Goal: Information Seeking & Learning: Learn about a topic

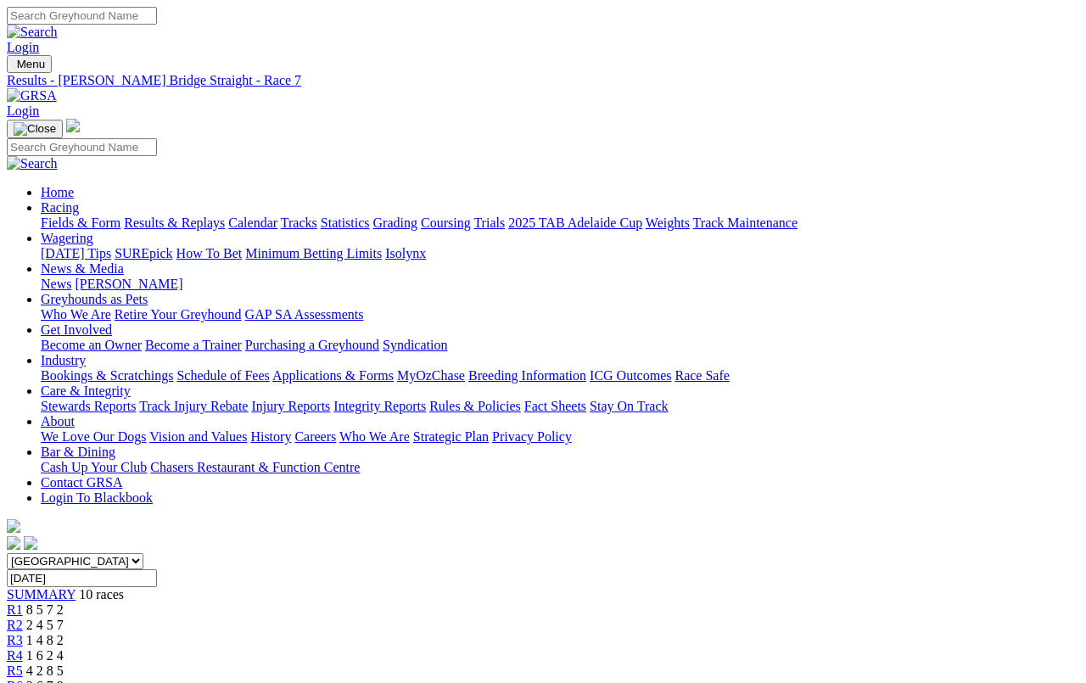
click at [72, 215] on link "Fields & Form" at bounding box center [81, 222] width 80 height 14
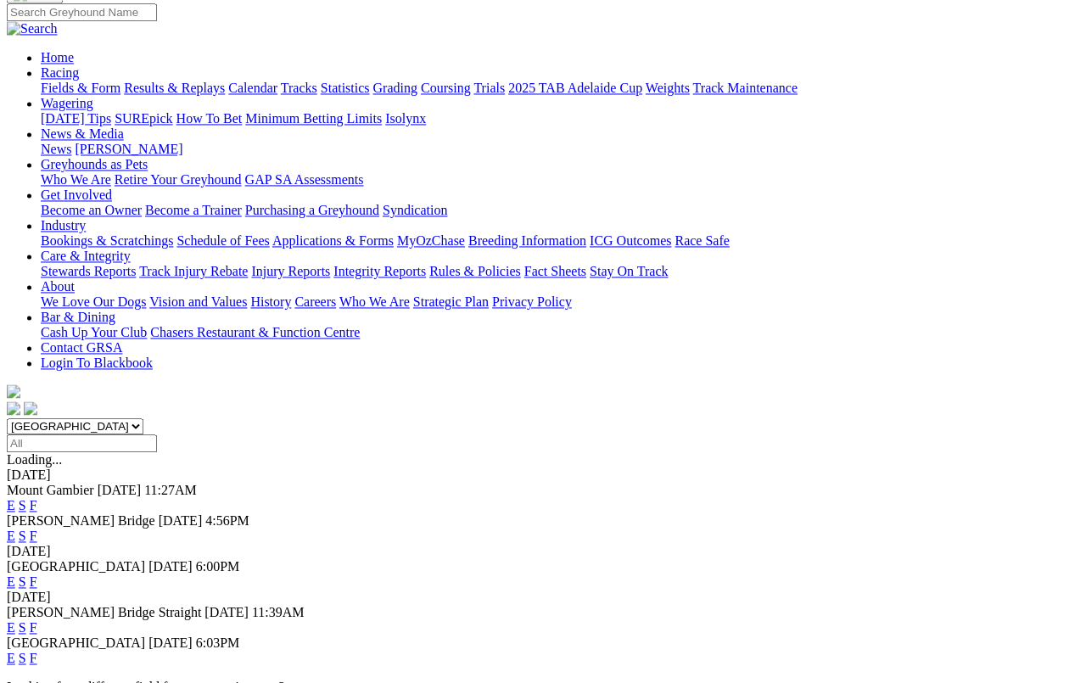
scroll to position [135, 0]
click at [37, 528] on link "F" at bounding box center [34, 535] width 8 height 14
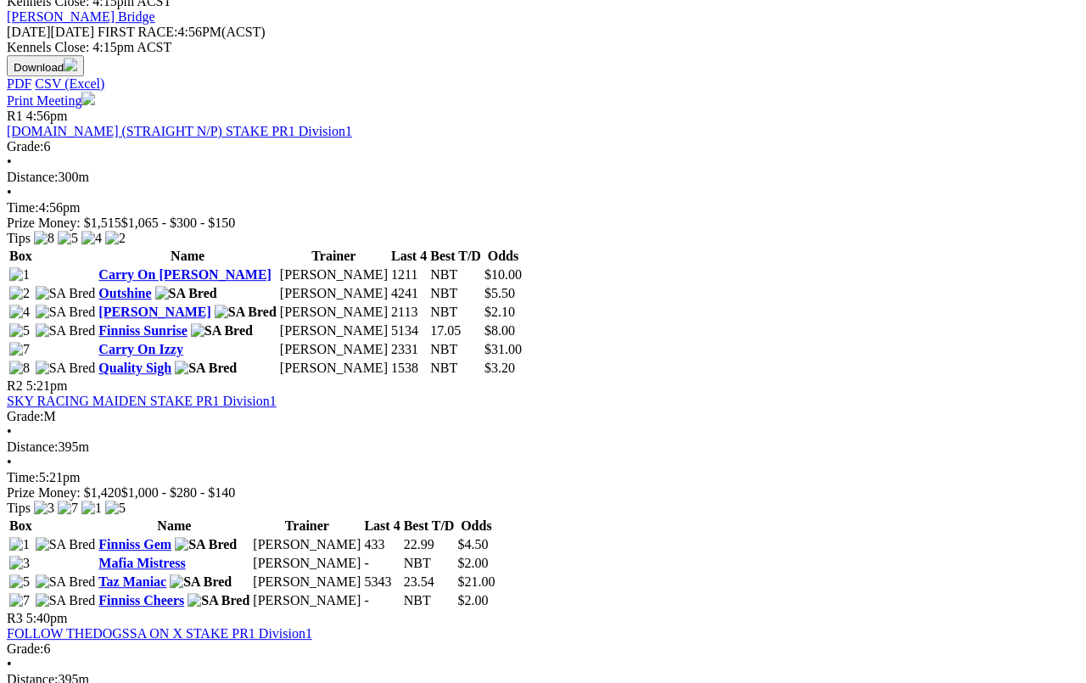
scroll to position [748, 0]
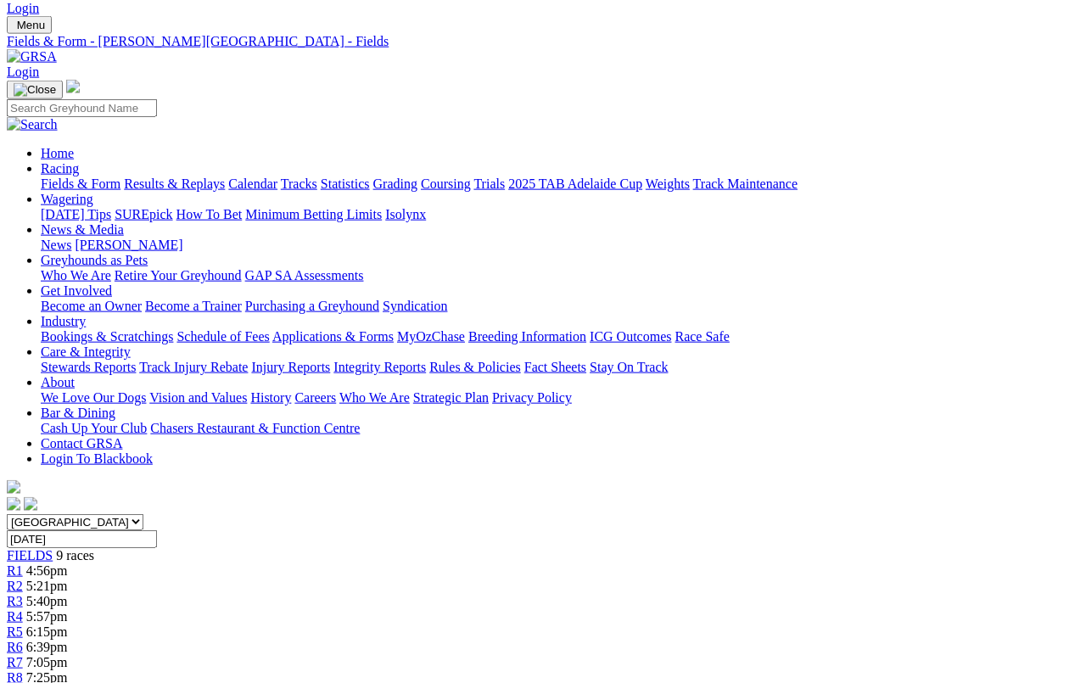
scroll to position [0, 0]
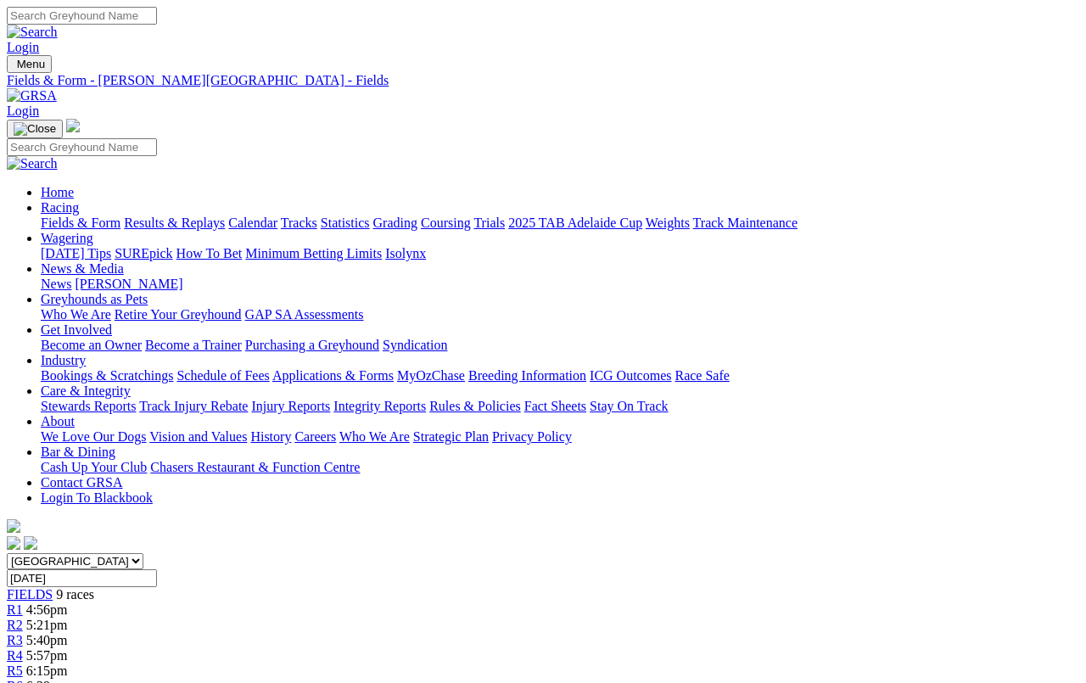
click at [77, 215] on link "Fields & Form" at bounding box center [81, 222] width 80 height 14
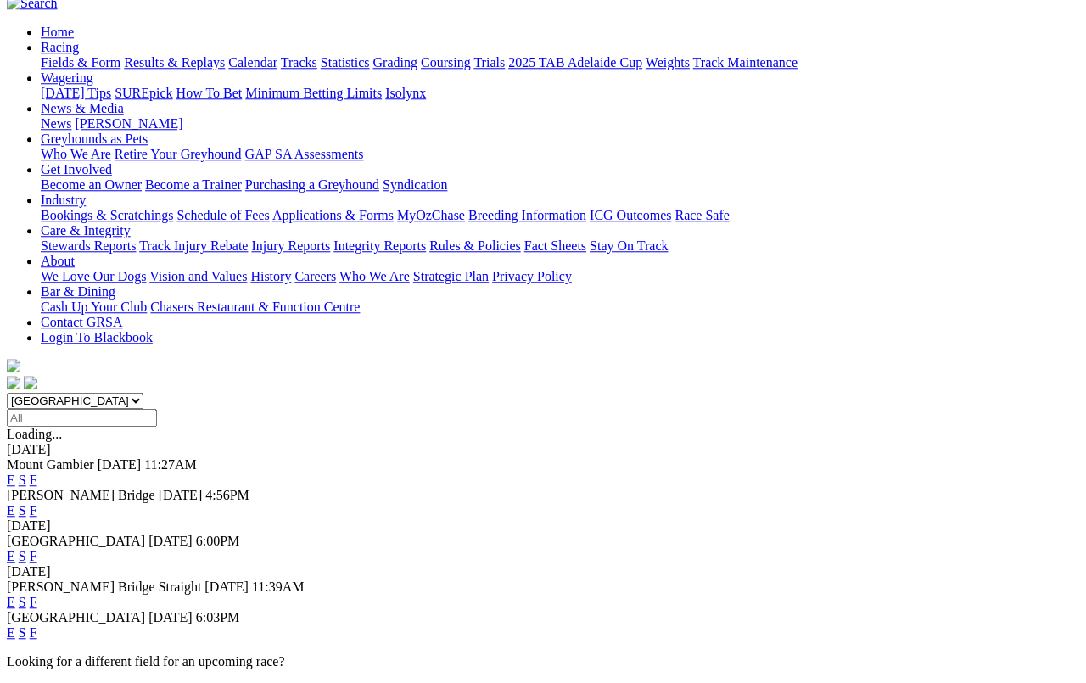
scroll to position [160, 0]
click at [37, 549] on link "F" at bounding box center [34, 556] width 8 height 14
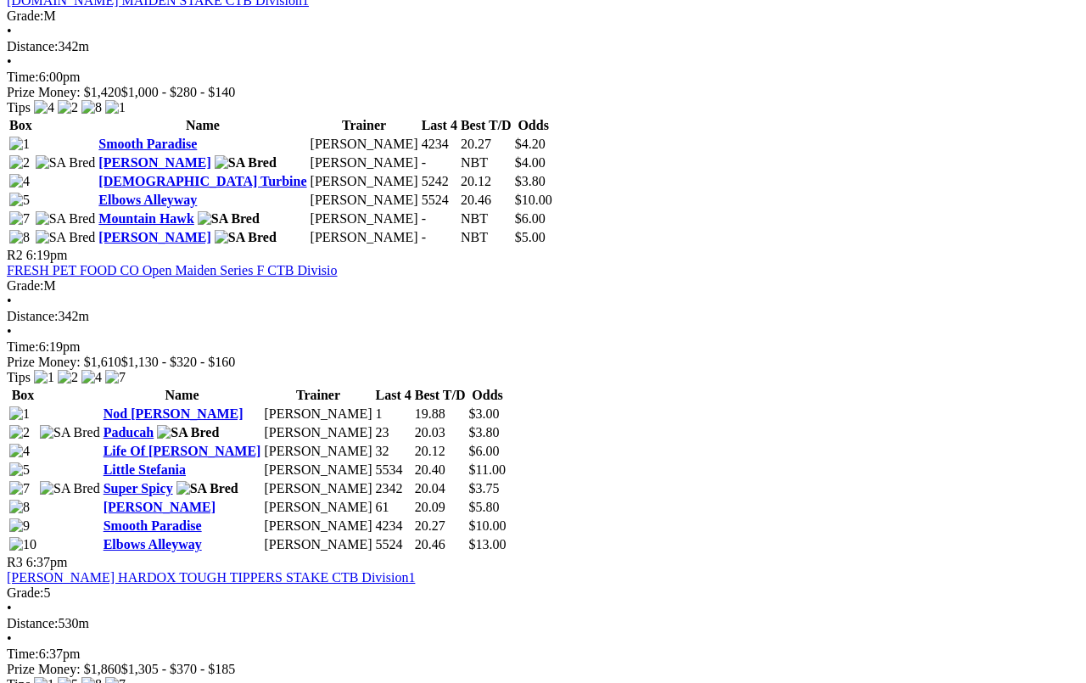
scroll to position [829, 0]
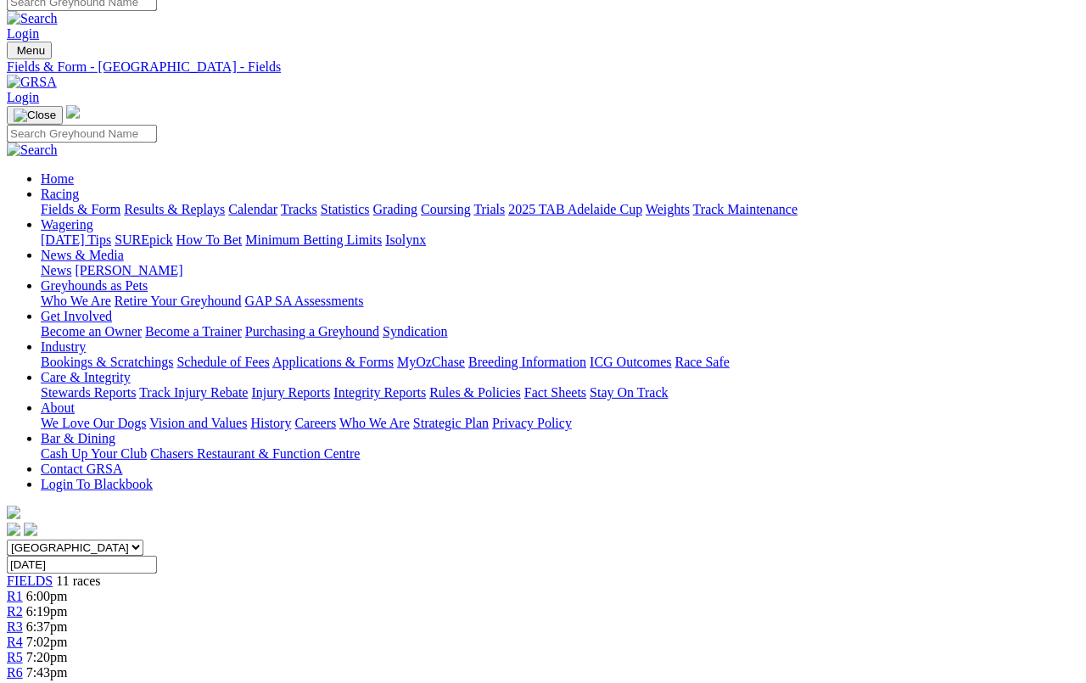
scroll to position [0, 0]
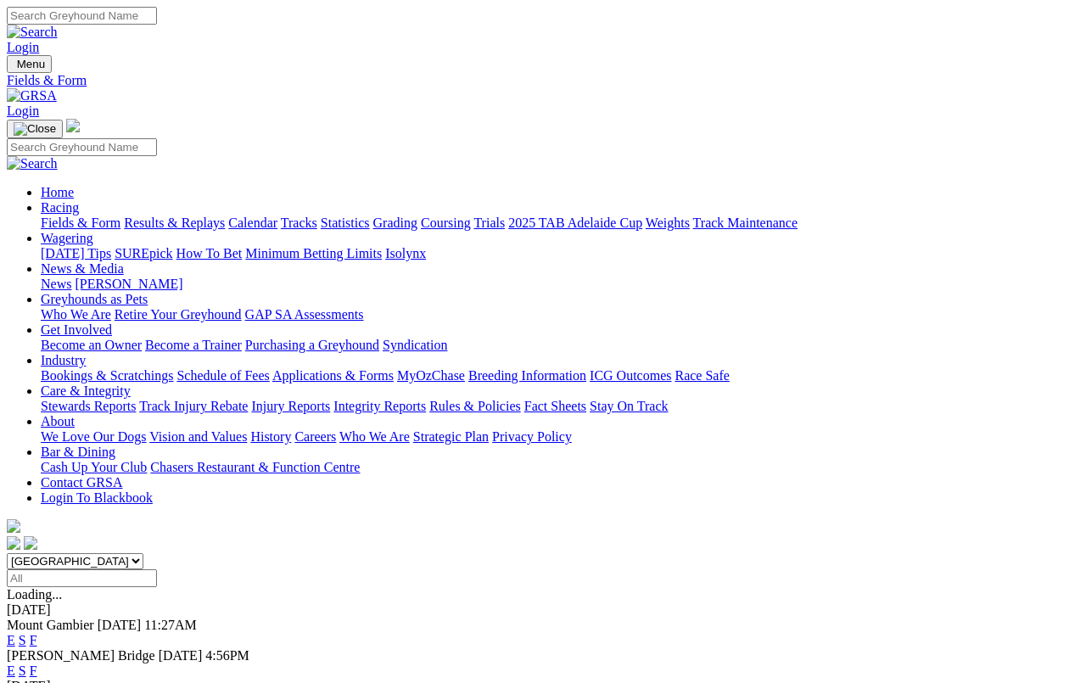
scroll to position [199, 0]
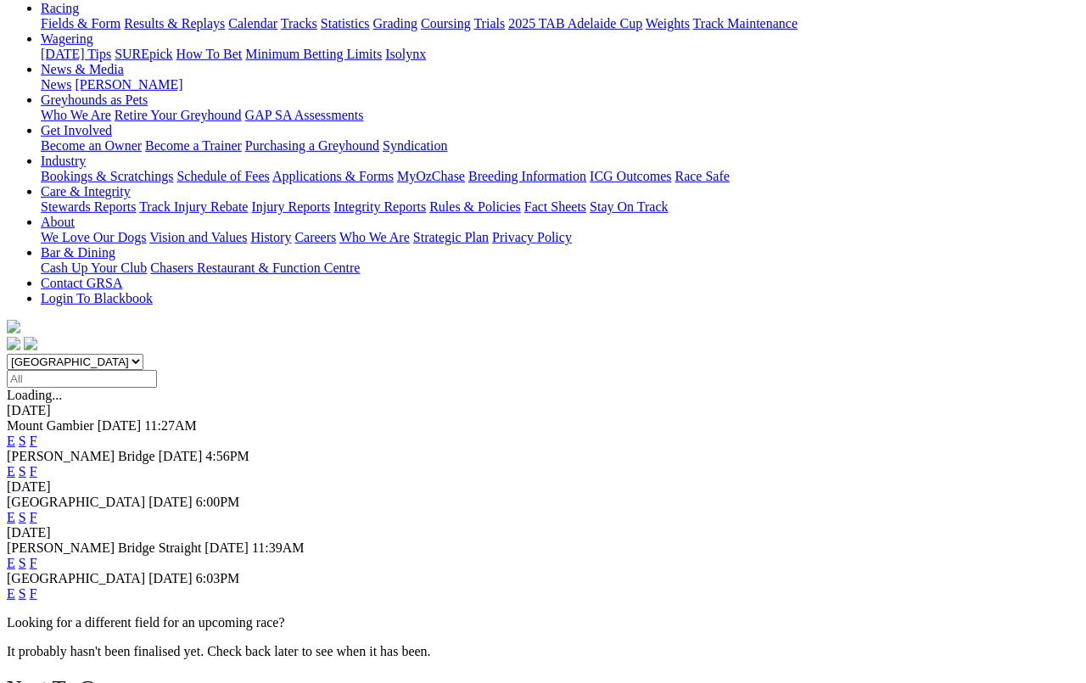
click at [37, 586] on link "F" at bounding box center [34, 593] width 8 height 14
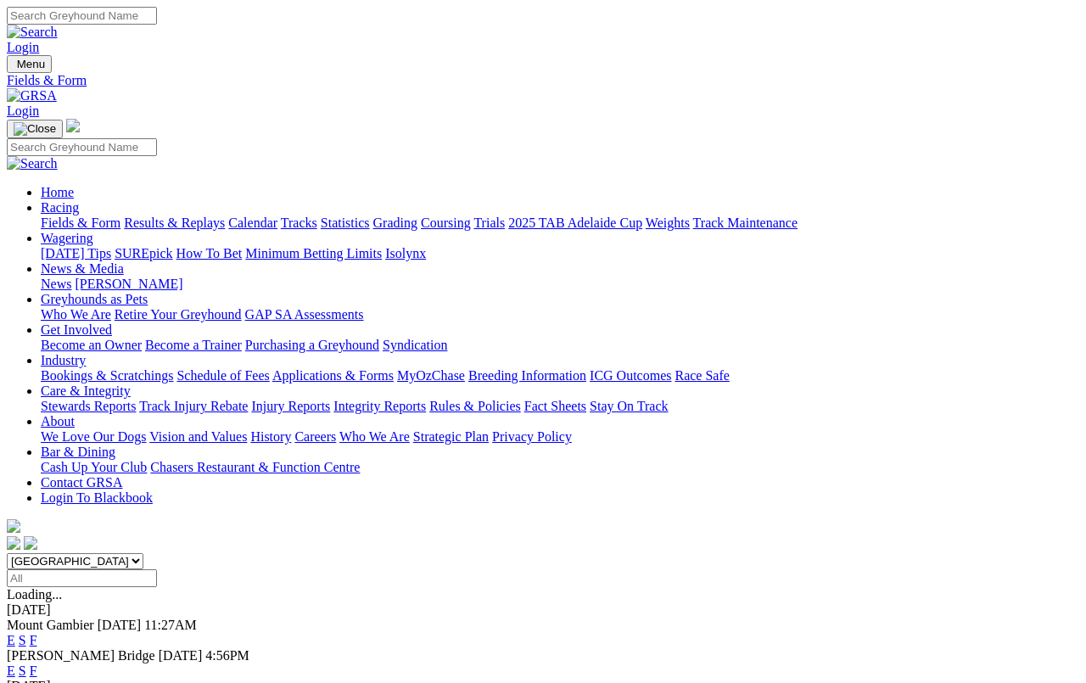
scroll to position [208, 0]
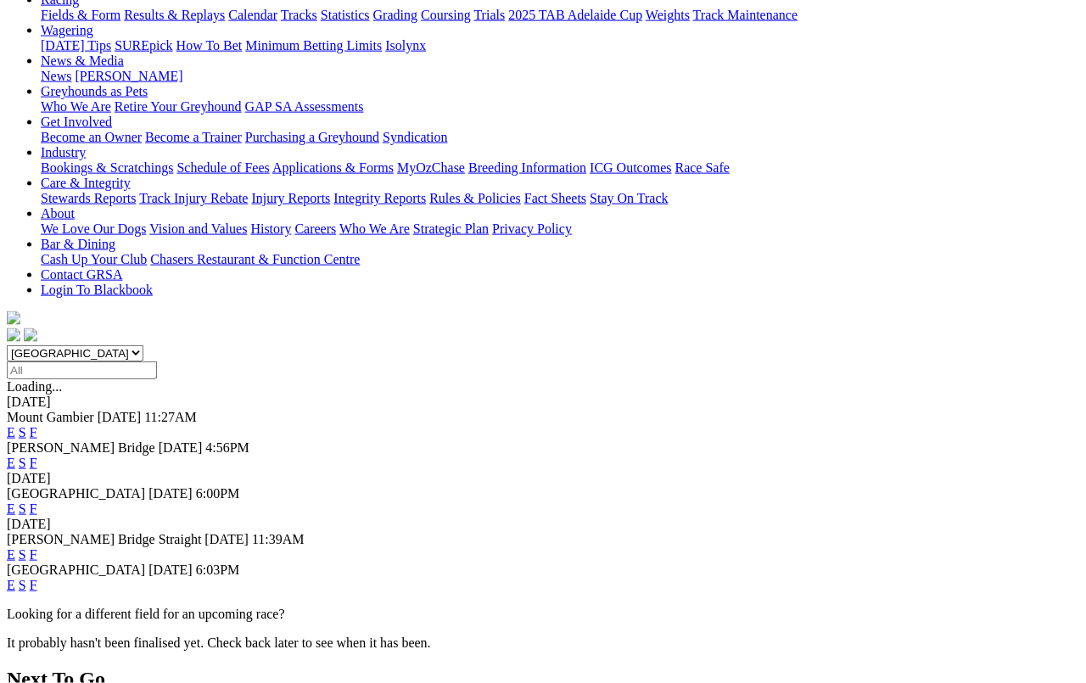
click at [37, 501] on link "F" at bounding box center [34, 508] width 8 height 14
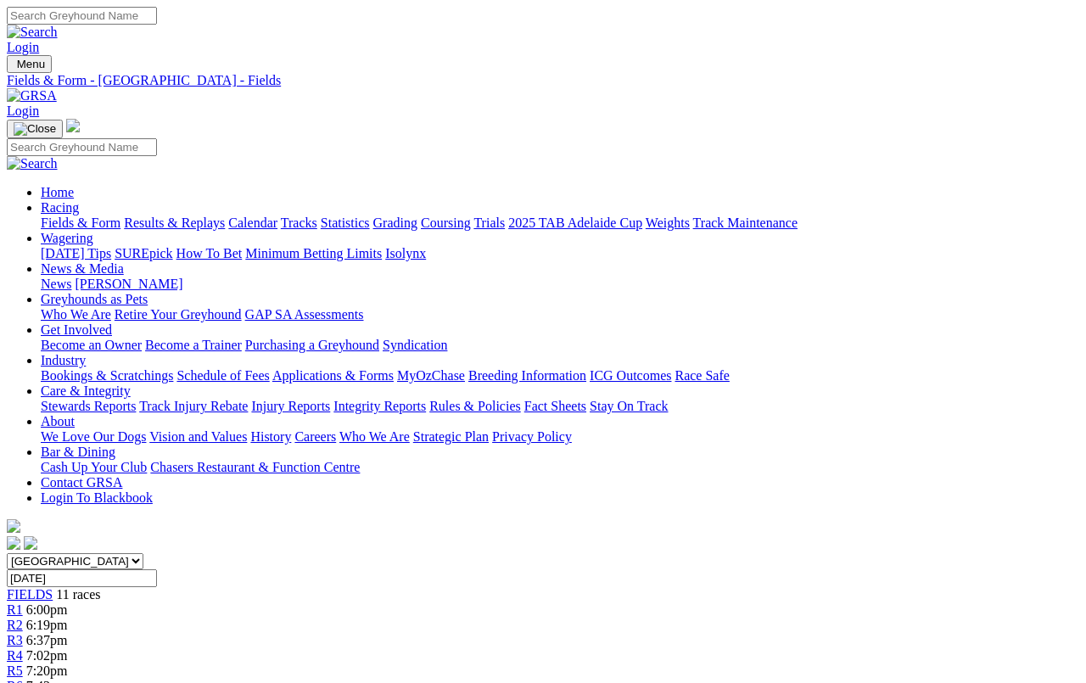
click at [277, 215] on link "Calendar" at bounding box center [252, 222] width 49 height 14
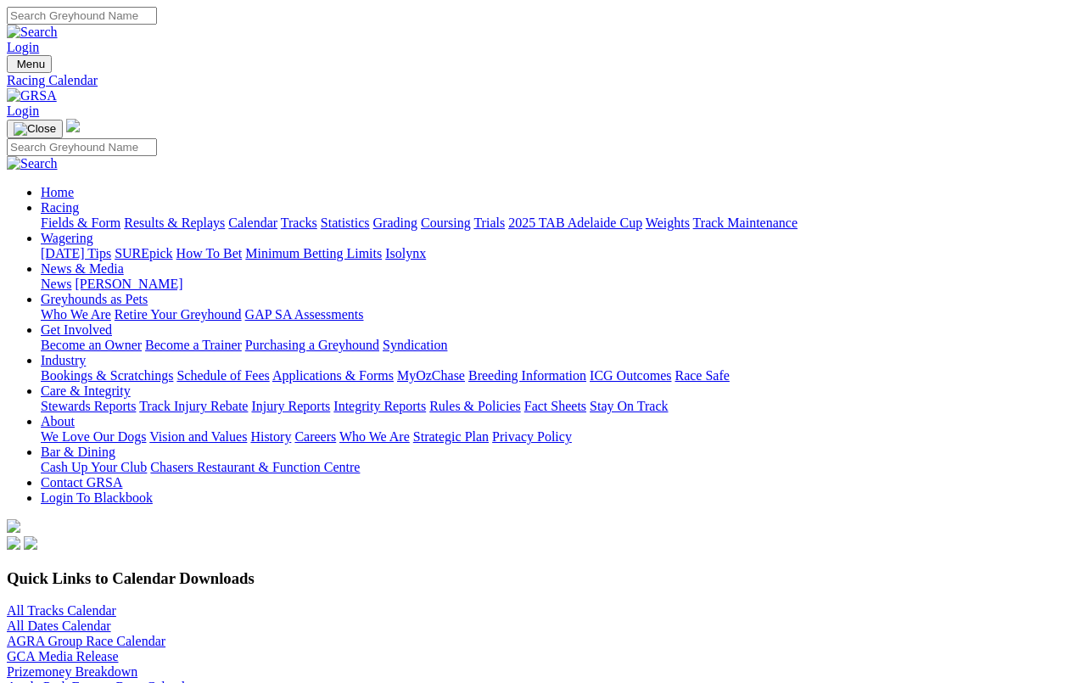
scroll to position [6, 0]
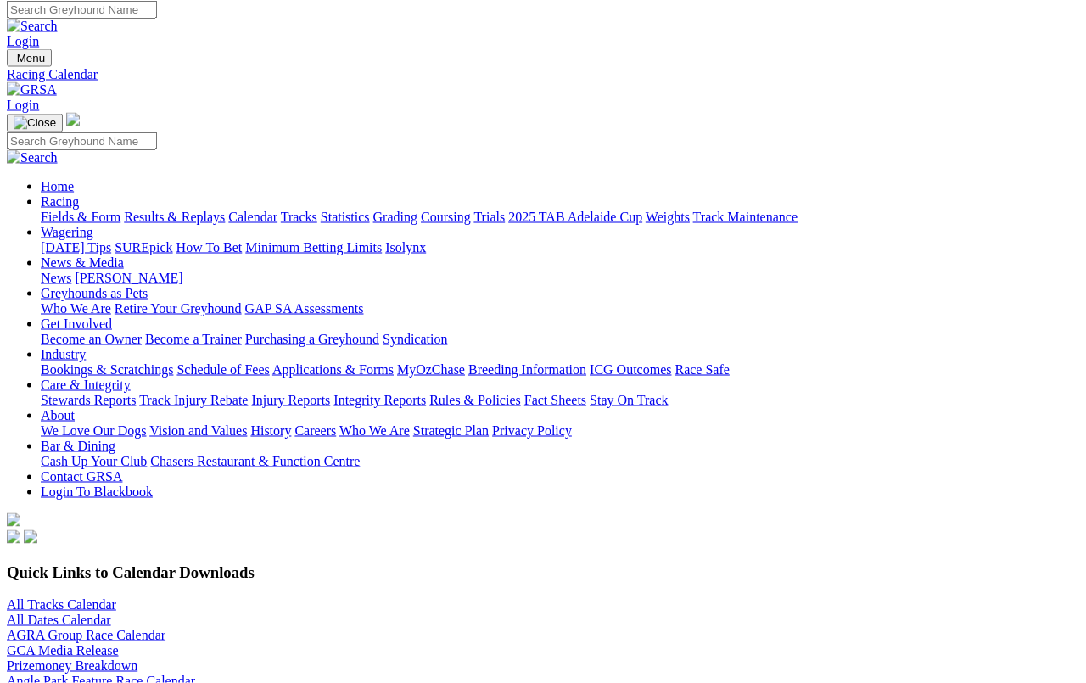
click at [71, 597] on link "All Tracks Calendar" at bounding box center [61, 604] width 109 height 14
